Goal: Answer question/provide support

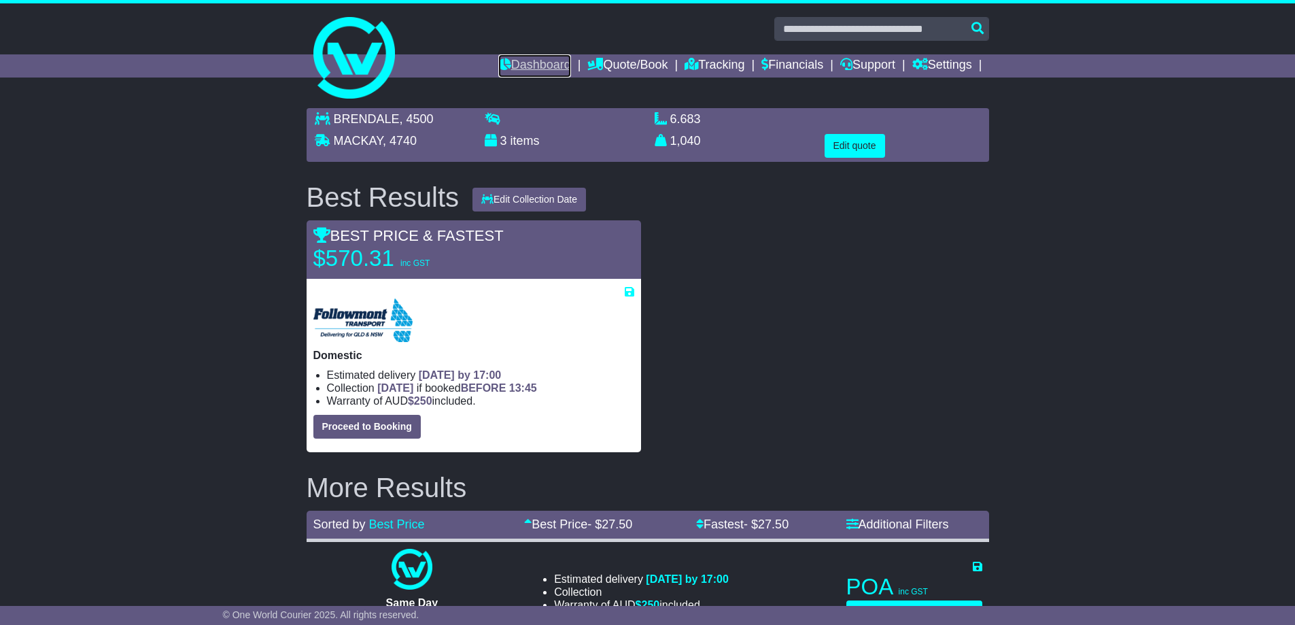
click at [510, 58] on link "Dashboard" at bounding box center [534, 65] width 73 height 23
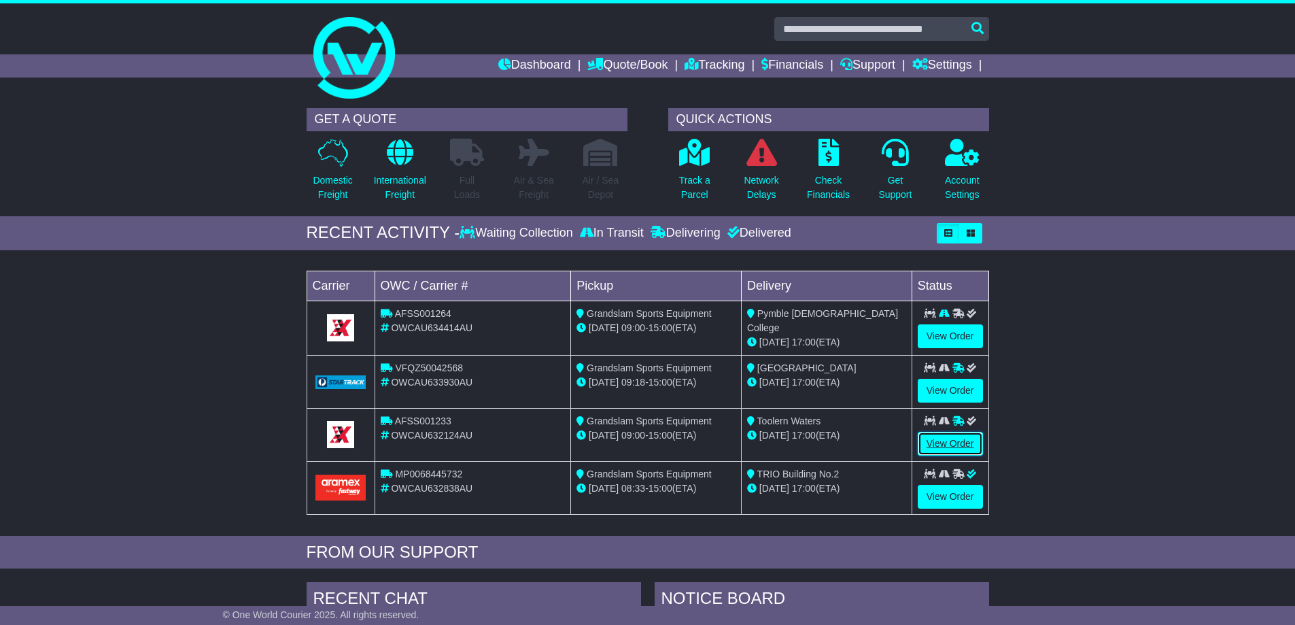
click at [937, 436] on link "View Order" at bounding box center [950, 444] width 65 height 24
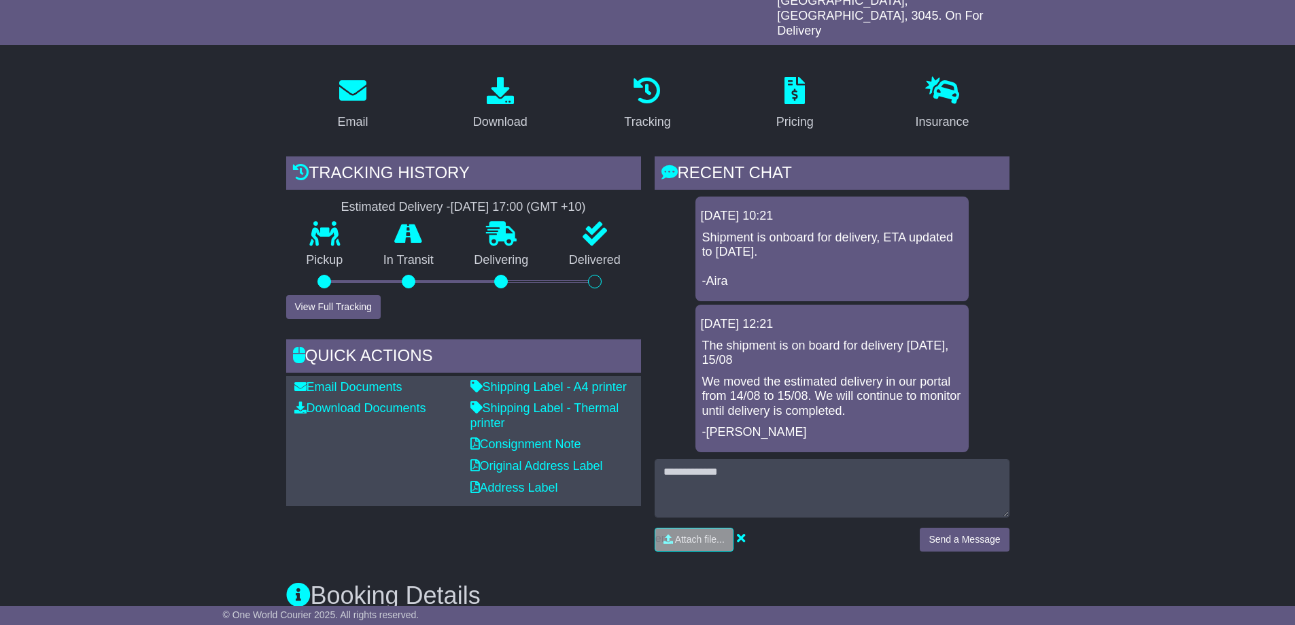
scroll to position [204, 0]
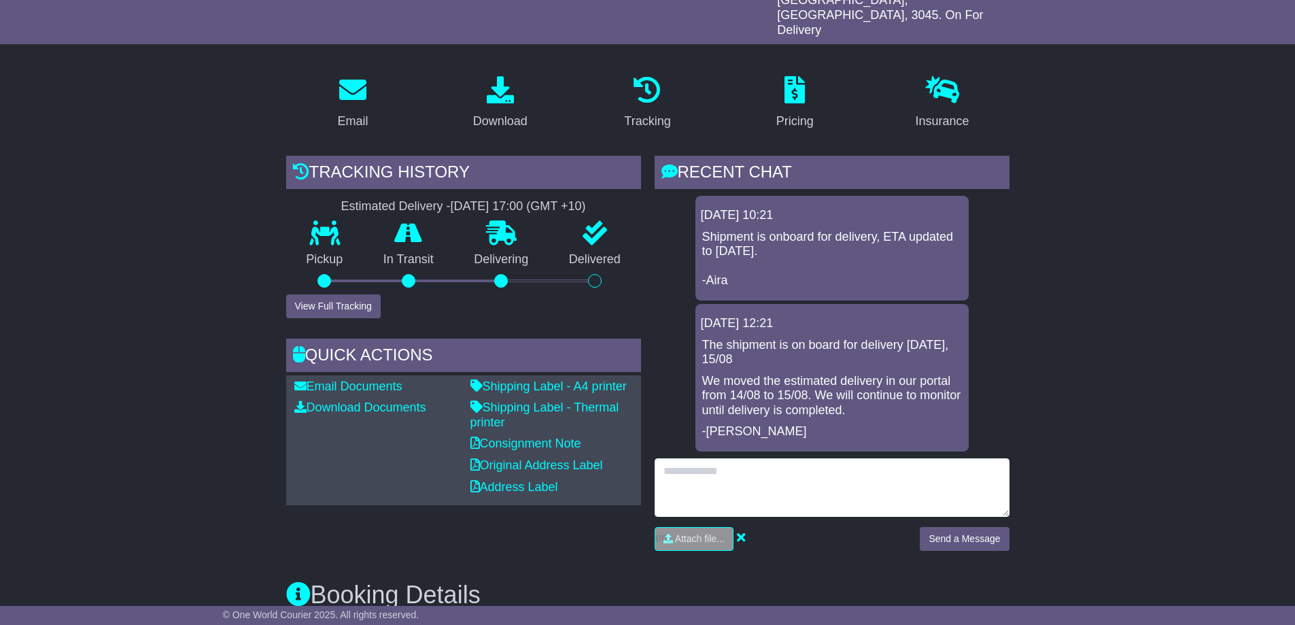
click at [684, 466] on textarea at bounding box center [832, 487] width 355 height 58
type textarea "**********"
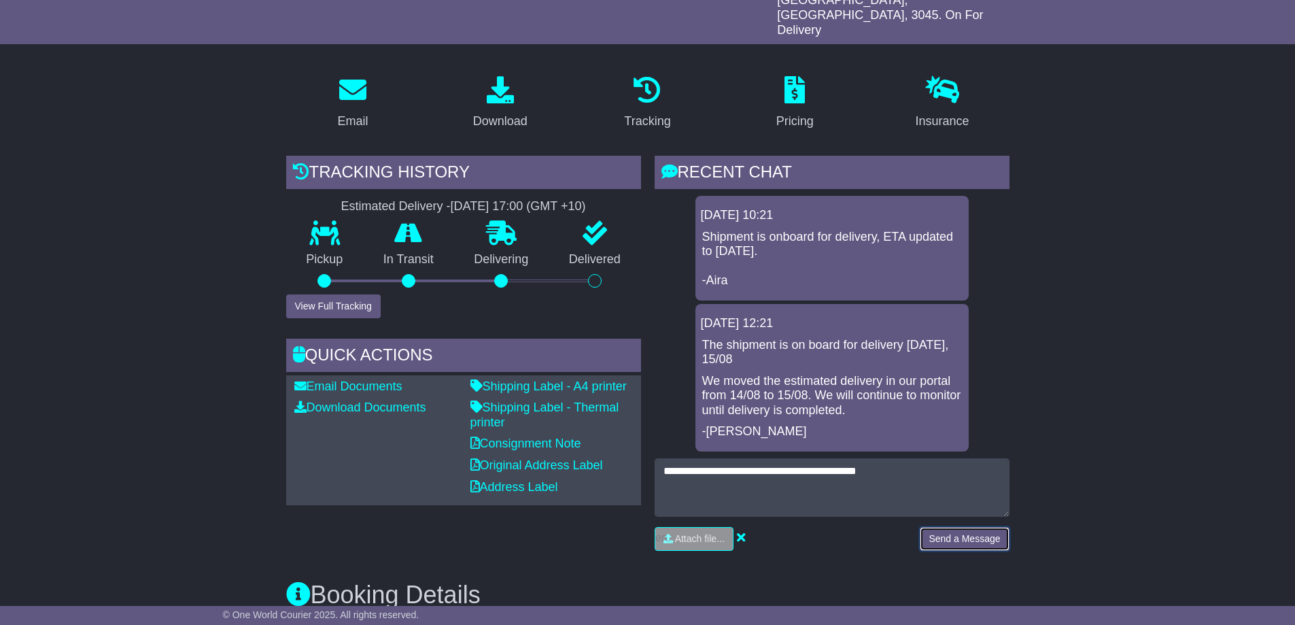
click at [963, 527] on button "Send a Message" at bounding box center [964, 539] width 89 height 24
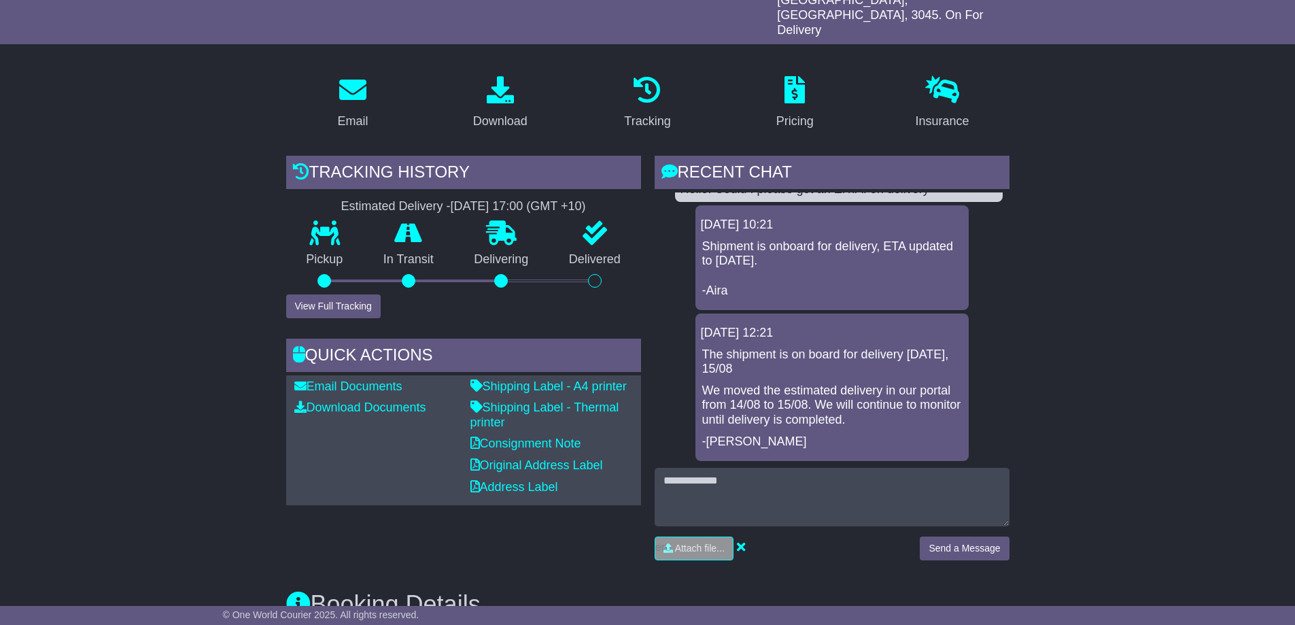
scroll to position [0, 0]
